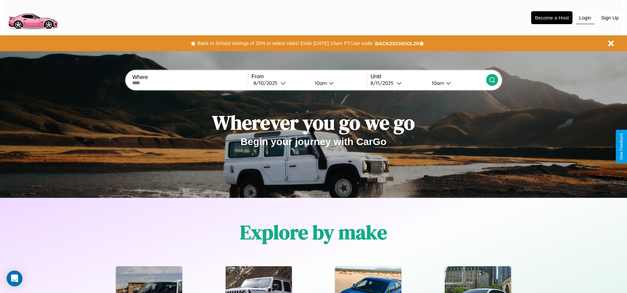
click at [585, 18] on button "Login" at bounding box center [585, 18] width 19 height 13
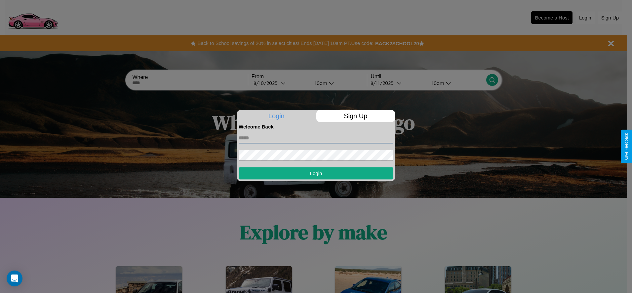
click at [316, 138] on input "text" at bounding box center [316, 138] width 155 height 11
type input "**********"
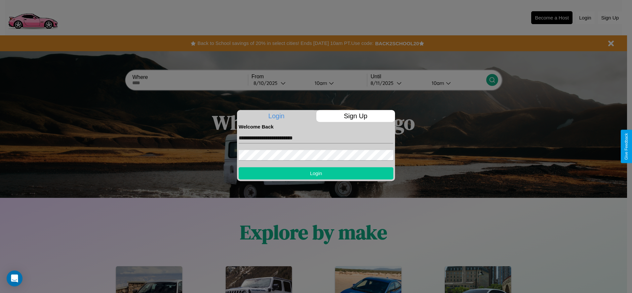
click at [316, 173] on button "Login" at bounding box center [316, 173] width 155 height 12
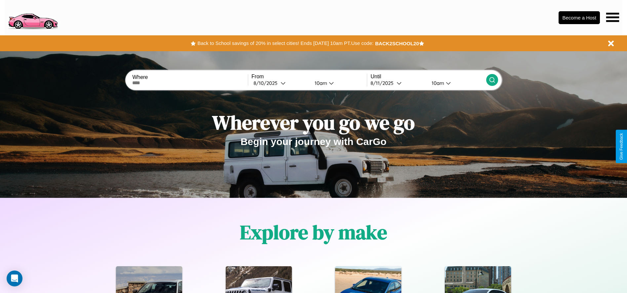
click at [612, 17] on icon at bounding box center [612, 17] width 13 height 9
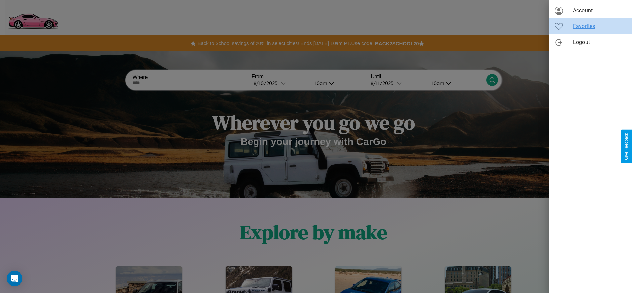
click at [591, 26] on span "Favorites" at bounding box center [600, 26] width 54 height 8
